Goal: Transaction & Acquisition: Purchase product/service

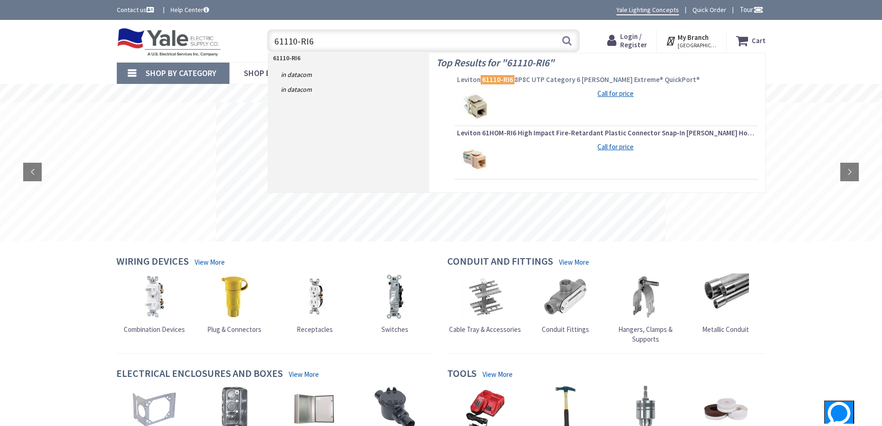
type input "61110-RI6"
click at [512, 77] on mark "61110-RI6" at bounding box center [498, 80] width 34 height 12
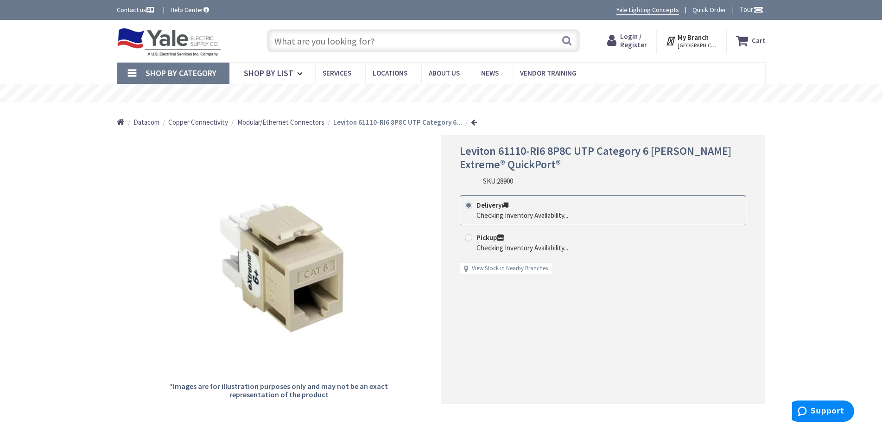
click at [643, 45] on span "Login / Register" at bounding box center [633, 40] width 27 height 17
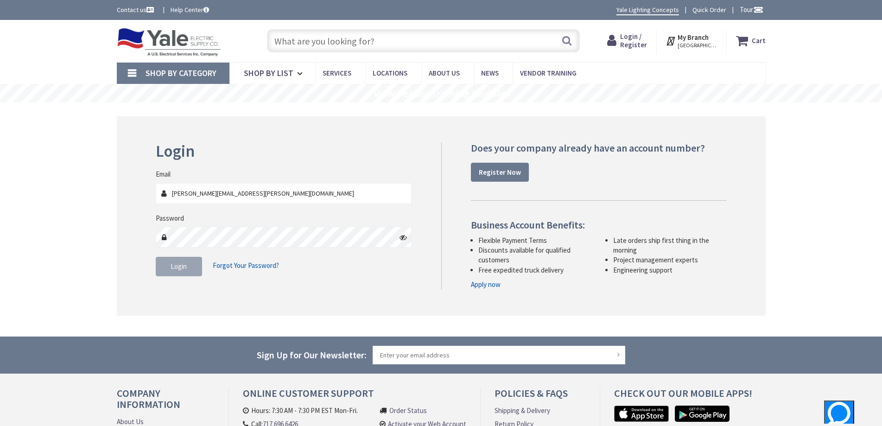
type input "Delmar.weaver@pbzinc.com"
click at [170, 264] on button "Login" at bounding box center [179, 266] width 46 height 19
